Goal: Information Seeking & Learning: Find specific fact

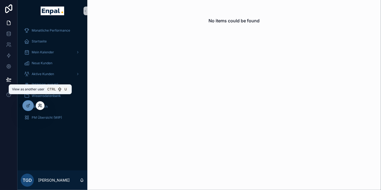
click at [41, 105] on icon at bounding box center [40, 106] width 4 height 4
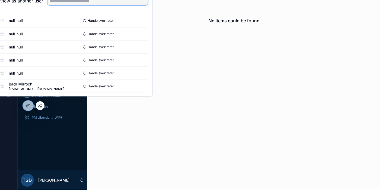
click at [95, 4] on input "text" at bounding box center [97, 0] width 100 height 9
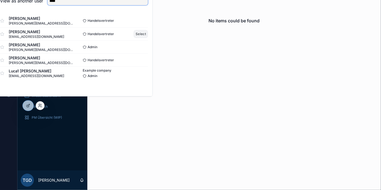
type input "****"
click at [146, 38] on button "Select" at bounding box center [141, 34] width 14 height 8
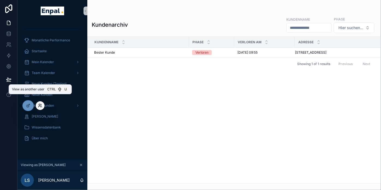
click at [40, 106] on icon at bounding box center [39, 106] width 2 height 1
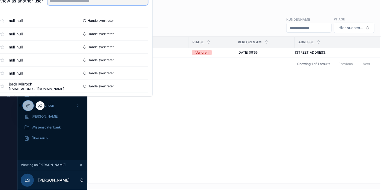
click at [125, 5] on input "text" at bounding box center [97, 0] width 100 height 9
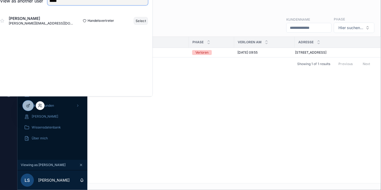
type input "*****"
click at [144, 23] on button "Select" at bounding box center [141, 21] width 14 height 8
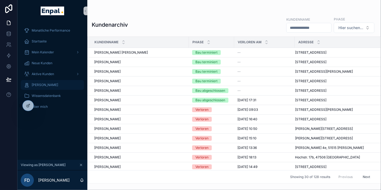
scroll to position [61, 0]
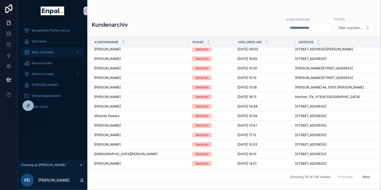
click at [59, 52] on div "Mein Kalender" at bounding box center [52, 52] width 57 height 9
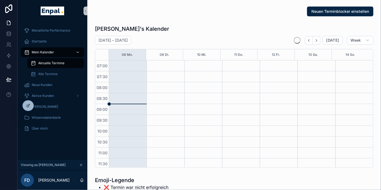
scroll to position [153, 0]
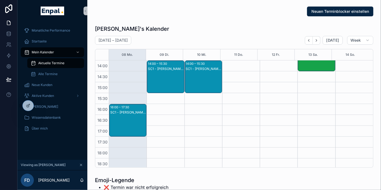
click at [131, 112] on div "SC1 - Ali Cansever - SC1" at bounding box center [128, 112] width 36 height 4
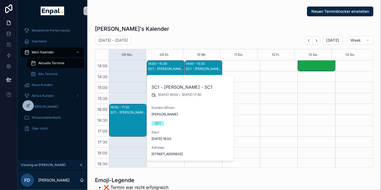
drag, startPoint x: 171, startPoint y: 159, endPoint x: 149, endPoint y: 153, distance: 23.4
click at [149, 153] on div "SC1 - Ali Cansever - SC1 8.9.2025 16:00 - 8.9.2025 17:30 Kunden öffnen Ali Cans…" at bounding box center [190, 119] width 87 height 86
copy span "Aloeweg 64 51109 Köln"
click at [169, 17] on div "Neuen Terminblocker einstellen" at bounding box center [234, 11] width 285 height 14
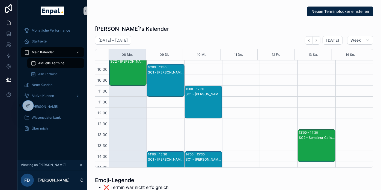
scroll to position [125, 0]
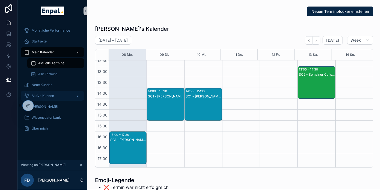
click at [46, 97] on span "Aktive Kunden" at bounding box center [43, 96] width 22 height 4
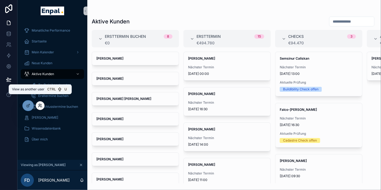
click at [40, 104] on icon at bounding box center [39, 104] width 1 height 1
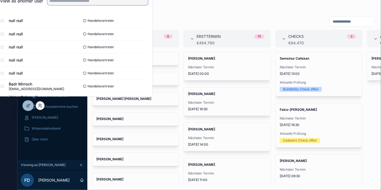
click at [77, 5] on input "text" at bounding box center [97, 0] width 100 height 9
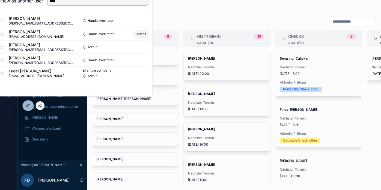
type input "****"
click at [146, 38] on button "Select" at bounding box center [141, 34] width 14 height 8
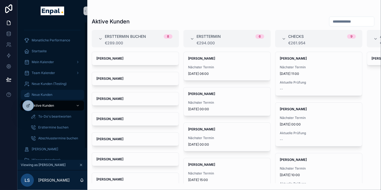
click at [74, 95] on div "Neue Kunden" at bounding box center [52, 95] width 57 height 9
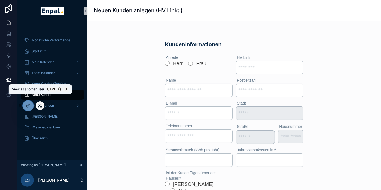
click at [41, 106] on icon at bounding box center [40, 106] width 4 height 4
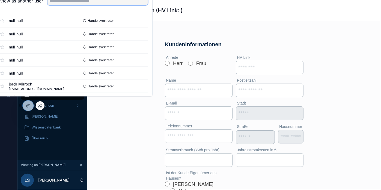
click at [91, 5] on input "text" at bounding box center [97, 0] width 100 height 9
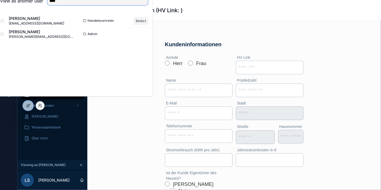
type input "****"
click at [148, 25] on button "Select" at bounding box center [141, 21] width 14 height 8
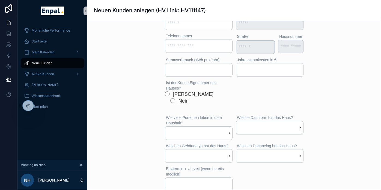
scroll to position [91, 0]
click at [37, 50] on span "Mein Kalender" at bounding box center [43, 52] width 22 height 4
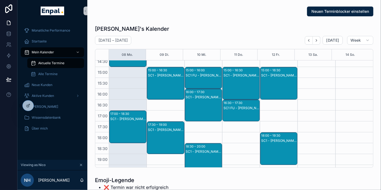
scroll to position [122, 0]
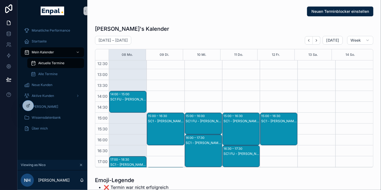
click at [168, 126] on div "SC1 - Gerhard Schmeißer - SC1" at bounding box center [166, 135] width 36 height 32
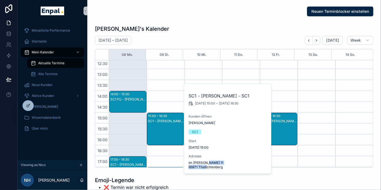
drag, startPoint x: 232, startPoint y: 169, endPoint x: 187, endPoint y: 169, distance: 45.3
click at [187, 169] on div "SC1 - Gerhard Schmeißer - SC1 9.9.2025 15:00 - 9.9.2025 16:30 Kunden öffnen Ger…" at bounding box center [227, 129] width 87 height 90
copy span "66871 Thallichtenberg"
click at [41, 106] on icon at bounding box center [40, 106] width 4 height 4
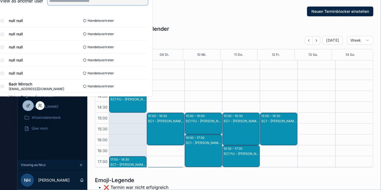
click at [103, 3] on input "text" at bounding box center [97, 0] width 100 height 9
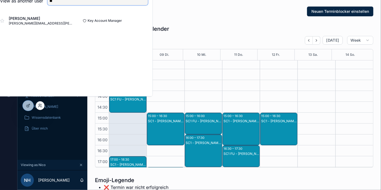
type input "*"
click at [74, 5] on input "****" at bounding box center [97, 0] width 100 height 9
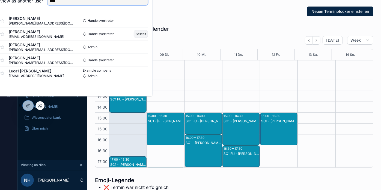
type input "****"
click at [140, 36] on button "Select" at bounding box center [141, 34] width 14 height 8
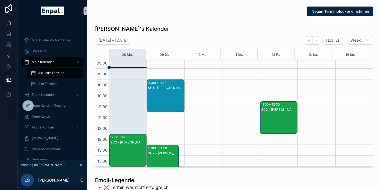
scroll to position [95, 0]
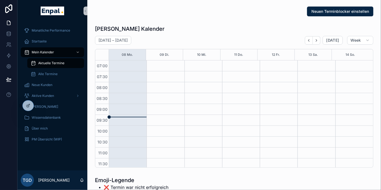
scroll to position [153, 0]
click at [42, 103] on div at bounding box center [40, 105] width 9 height 9
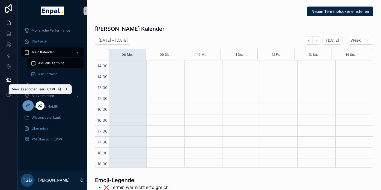
click at [39, 106] on icon at bounding box center [39, 106] width 2 height 1
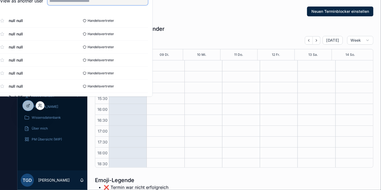
click at [83, 5] on input "text" at bounding box center [97, 0] width 100 height 9
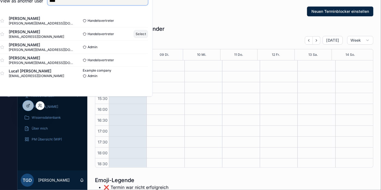
type input "****"
click at [148, 38] on button "Select" at bounding box center [141, 34] width 14 height 8
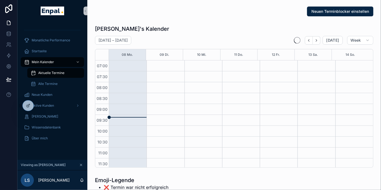
scroll to position [153, 0]
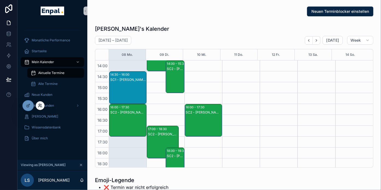
click at [42, 105] on icon at bounding box center [40, 106] width 4 height 4
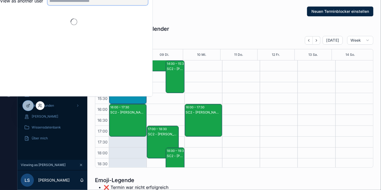
click at [97, 5] on input "text" at bounding box center [97, 0] width 100 height 9
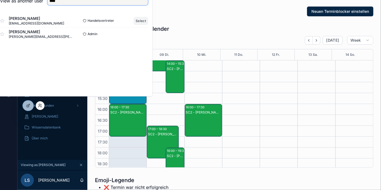
type input "****"
click at [146, 23] on button "Select" at bounding box center [141, 21] width 14 height 8
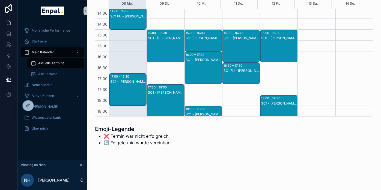
scroll to position [186, 0]
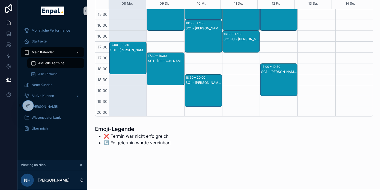
click at [164, 60] on div "SC1 - [PERSON_NAME] - SC1" at bounding box center [166, 61] width 36 height 4
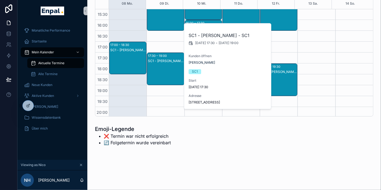
drag, startPoint x: 208, startPoint y: 107, endPoint x: 187, endPoint y: 102, distance: 21.2
click at [187, 102] on div "SC1 - [PERSON_NAME] - SC1 [DATE] 17:30 - [DATE] 19:00 Kunden öffnen [PERSON_NAM…" at bounding box center [227, 66] width 87 height 86
copy span "[STREET_ADDRESS]"
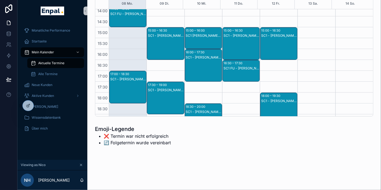
scroll to position [155, 0]
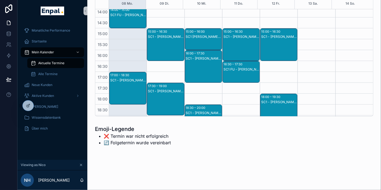
click at [208, 55] on div "16:00 – 17:30 SC1 - [PERSON_NAME] - SC1" at bounding box center [203, 66] width 37 height 32
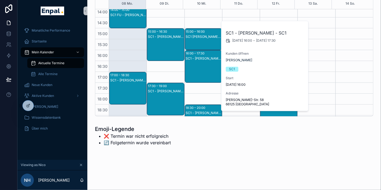
click at [201, 36] on div "SC1 [PERSON_NAME] - SC1 FU" at bounding box center [204, 37] width 36 height 4
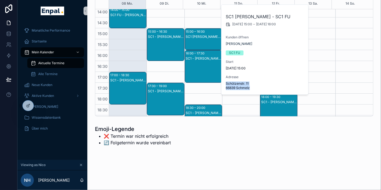
drag, startPoint x: 252, startPoint y: 87, endPoint x: 225, endPoint y: 83, distance: 27.1
click at [225, 83] on div "SC1 [PERSON_NAME] - SC1 FU [DATE] 15:00 - [DATE] 16:00 Kunden öffnen [PERSON_NA…" at bounding box center [264, 50] width 87 height 90
copy span "Schützenstr. 11 66839 Schmelz"
click at [248, 109] on div "15:00 – 16:30 SC1 - [PERSON_NAME] - SC1 16:30 – 17:30 SC1 FU - [PERSON_NAME] - …" at bounding box center [241, 17] width 38 height 327
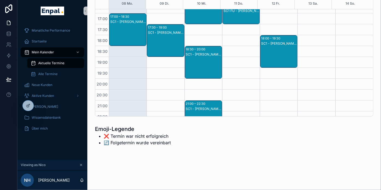
scroll to position [216, 0]
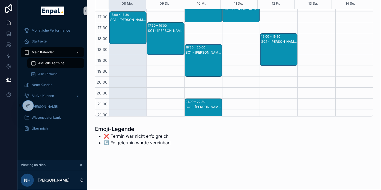
click at [206, 48] on div "18:30 – 20:00 SC1 - [PERSON_NAME] - SC1" at bounding box center [203, 60] width 37 height 32
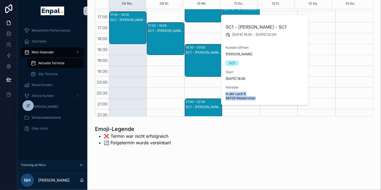
drag, startPoint x: 260, startPoint y: 97, endPoint x: 222, endPoint y: 95, distance: 38.8
click at [222, 95] on div "SC1 - [PERSON_NAME] - SC1 [DATE] 18:30 - [DATE] 20:00 Kunden öffnen [PERSON_NAM…" at bounding box center [264, 60] width 87 height 90
copy span "In der Lach 9 66709 Weiskirchen"
